Goal: Information Seeking & Learning: Understand process/instructions

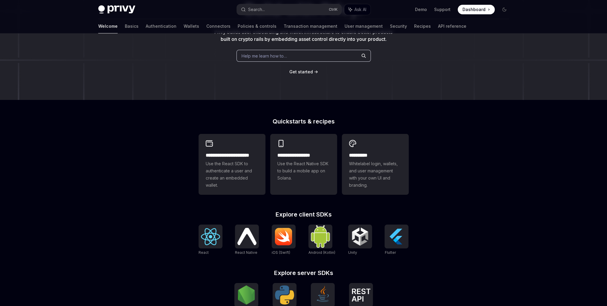
scroll to position [69, 0]
click at [125, 28] on link "Basics" at bounding box center [132, 26] width 14 height 14
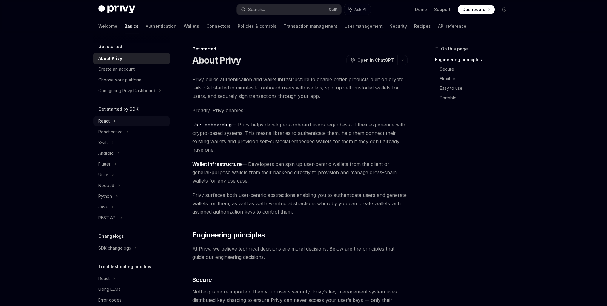
click at [115, 122] on icon at bounding box center [114, 121] width 2 height 7
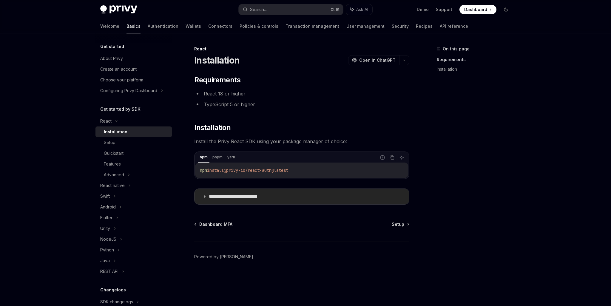
click at [247, 199] on p "**********" at bounding box center [243, 197] width 68 height 6
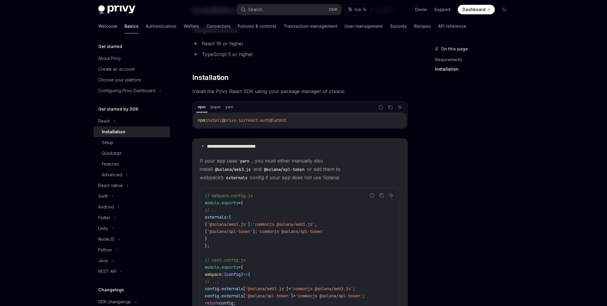
scroll to position [50, 0]
drag, startPoint x: 300, startPoint y: 121, endPoint x: 190, endPoint y: 122, distance: 109.8
click at [190, 122] on div "**********" at bounding box center [243, 213] width 329 height 434
copy span "yarn add @privy-io/react-auth@latest"
drag, startPoint x: 220, startPoint y: 225, endPoint x: 257, endPoint y: 223, distance: 37.6
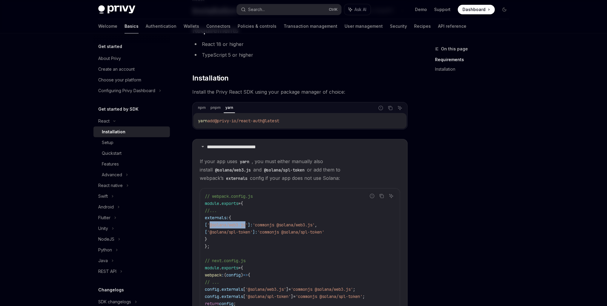
click at [248, 223] on span "'@solana/web3.js'" at bounding box center [227, 224] width 41 height 5
copy span "@solana/web3.js"
drag, startPoint x: 219, startPoint y: 230, endPoint x: 261, endPoint y: 233, distance: 41.9
click at [252, 233] on span "'@solana/spl-token'" at bounding box center [229, 231] width 45 height 5
copy span "@solana/spl-token"
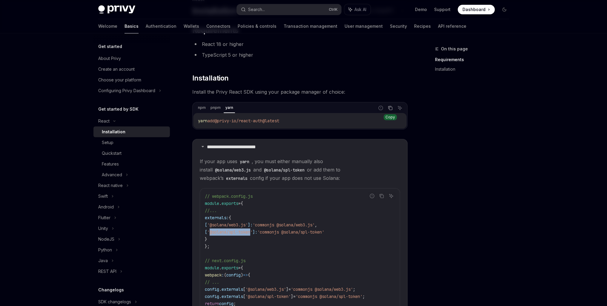
click at [388, 109] on icon "Copy the contents from the code block" at bounding box center [390, 108] width 5 height 5
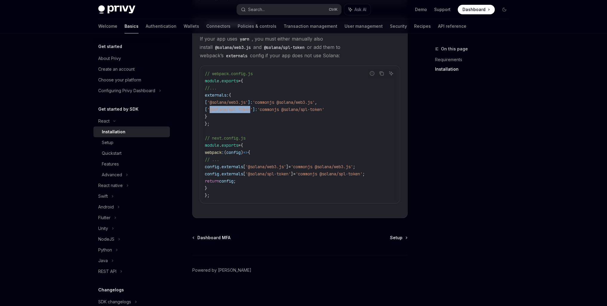
scroll to position [175, 0]
click at [393, 237] on span "Setup" at bounding box center [396, 237] width 13 height 6
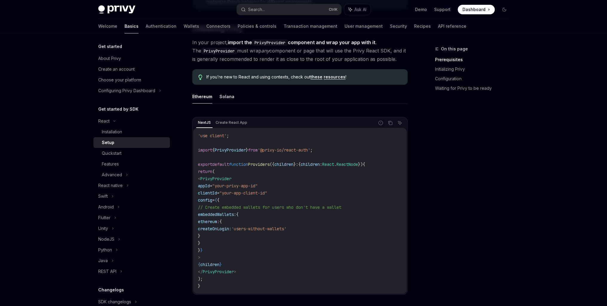
scroll to position [149, 0]
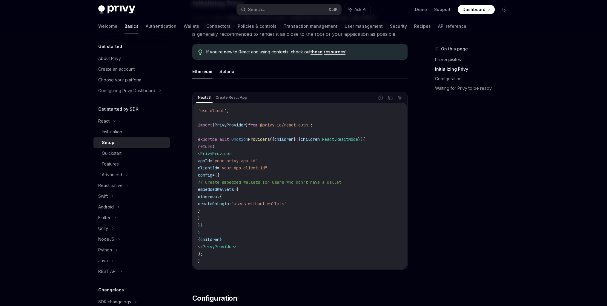
click at [217, 69] on ul "Ethereum Solana" at bounding box center [299, 71] width 215 height 14
click at [223, 73] on button "Solana" at bounding box center [226, 71] width 15 height 14
type textarea "*"
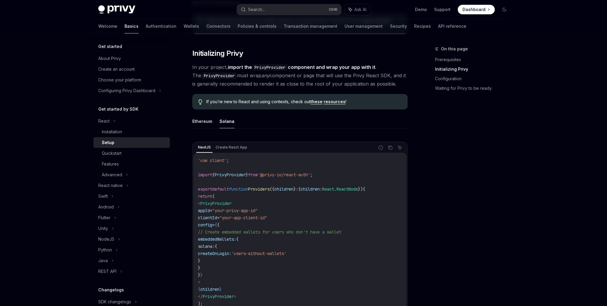
scroll to position [149, 0]
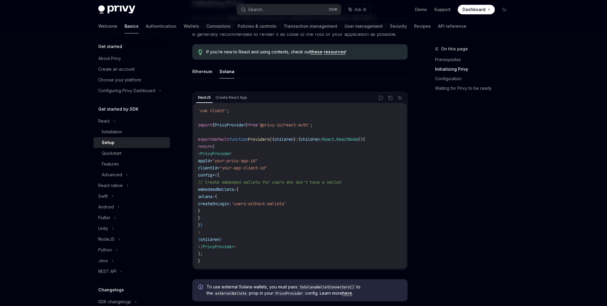
drag, startPoint x: 220, startPoint y: 231, endPoint x: 188, endPoint y: 156, distance: 81.1
copy code "< PrivyProvider appId = "your-privy-app-id" clientId = "your-app-client-id" con…"
drag, startPoint x: 273, startPoint y: 121, endPoint x: 192, endPoint y: 122, distance: 80.9
click at [192, 122] on div "NextJS Create React App Report incorrect code Copy Ask AI 'use client' ; import…" at bounding box center [299, 181] width 215 height 178
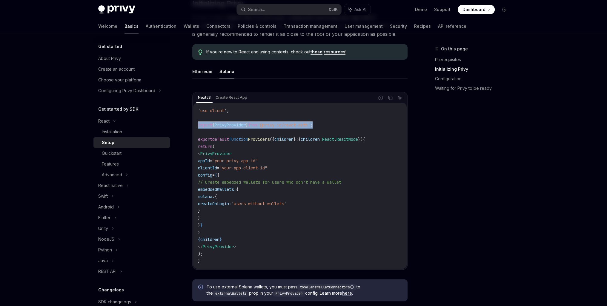
copy span "import { PrivyProvider } from '@privy-io/react-auth' ;"
click at [391, 100] on button "Copy the contents from the code block" at bounding box center [390, 98] width 8 height 8
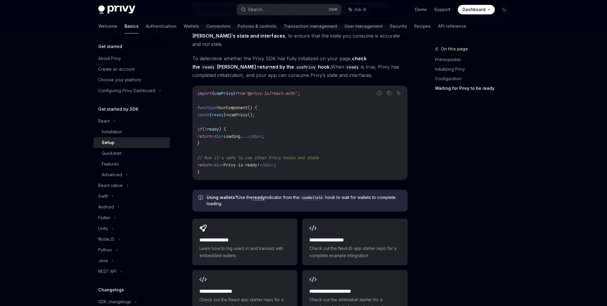
scroll to position [671, 0]
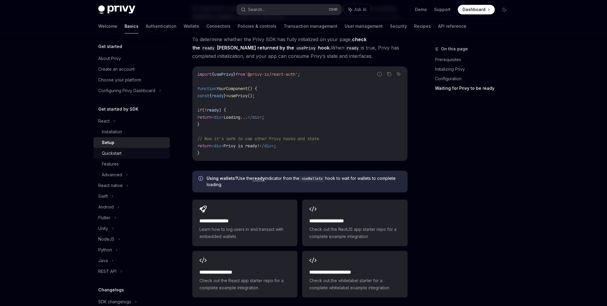
click at [123, 155] on div "Quickstart" at bounding box center [134, 153] width 64 height 7
type textarea "*"
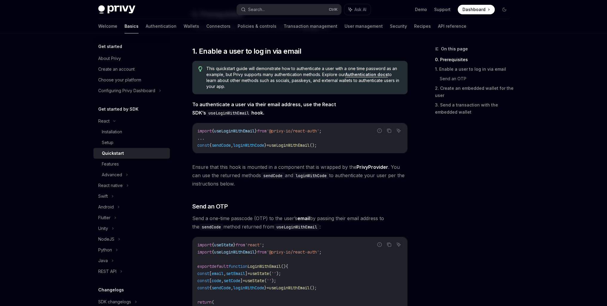
scroll to position [99, 0]
